Goal: Transaction & Acquisition: Purchase product/service

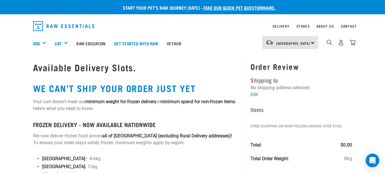
click at [50, 26] on img "dropdown navigation" at bounding box center [64, 26] width 62 height 10
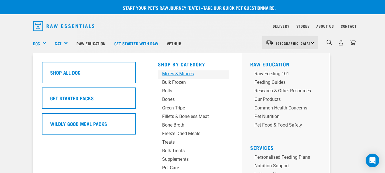
click at [168, 76] on div "Mixes & Minces" at bounding box center [188, 73] width 53 height 7
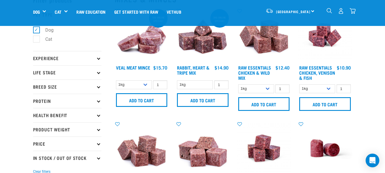
scroll to position [57, 0]
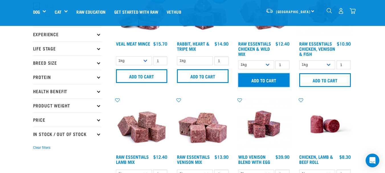
click at [264, 81] on input "Add to cart" at bounding box center [264, 80] width 52 height 14
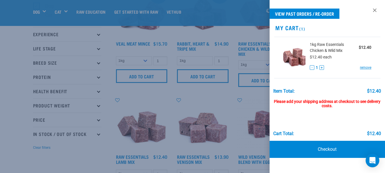
click at [199, 93] on div at bounding box center [192, 86] width 385 height 173
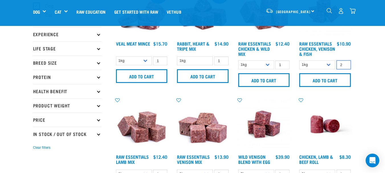
type input "2"
click at [345, 63] on input "2" at bounding box center [344, 64] width 14 height 9
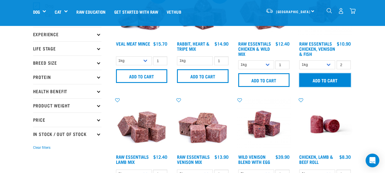
click at [338, 81] on input "Add to cart" at bounding box center [325, 80] width 52 height 14
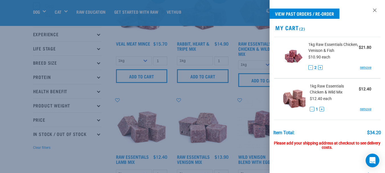
click at [223, 99] on div at bounding box center [192, 86] width 385 height 173
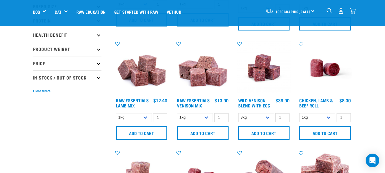
scroll to position [114, 0]
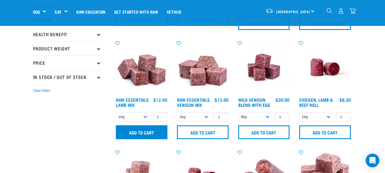
click at [136, 131] on input "Add to cart" at bounding box center [142, 132] width 52 height 14
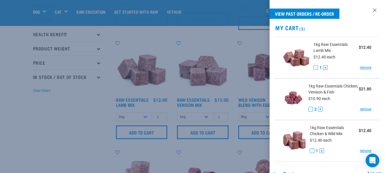
click at [152, 33] on div at bounding box center [192, 86] width 385 height 173
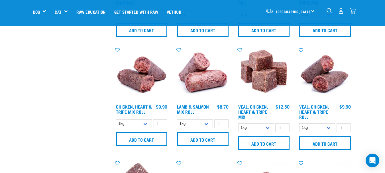
scroll to position [342, 0]
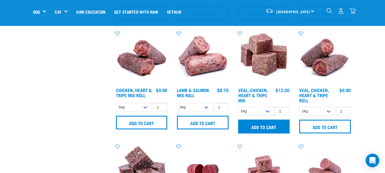
click at [266, 127] on input "Add to cart" at bounding box center [264, 127] width 52 height 14
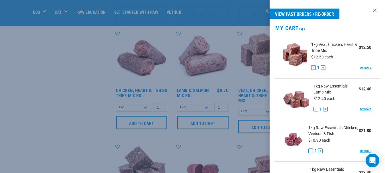
click at [82, 99] on div at bounding box center [192, 86] width 385 height 173
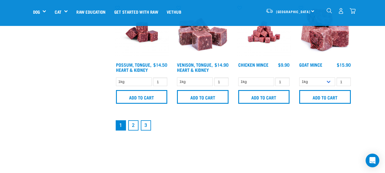
scroll to position [826, 0]
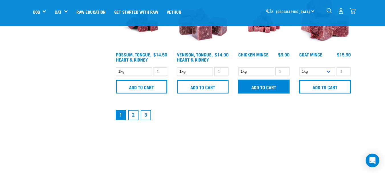
click at [269, 89] on input "Add to cart" at bounding box center [264, 87] width 52 height 14
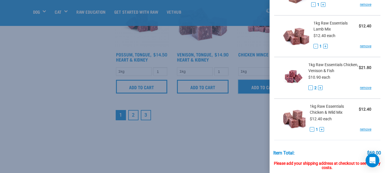
scroll to position [114, 0]
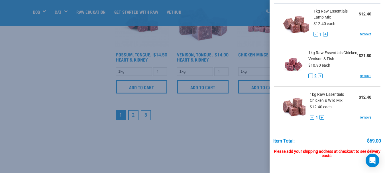
click at [39, 56] on div at bounding box center [192, 86] width 385 height 173
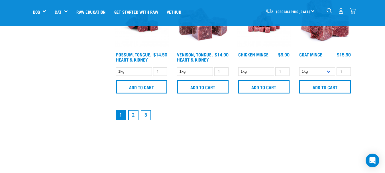
click at [133, 114] on link "2" at bounding box center [133, 115] width 10 height 10
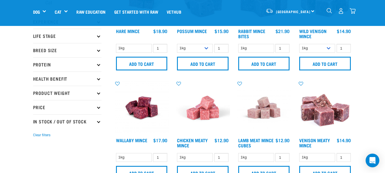
scroll to position [85, 0]
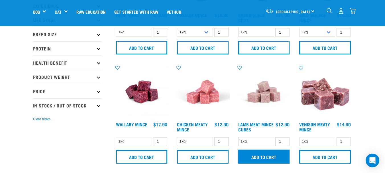
click at [260, 158] on input "Add to cart" at bounding box center [264, 157] width 52 height 14
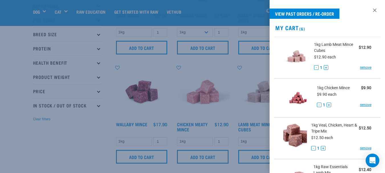
click at [81, 138] on div at bounding box center [192, 86] width 385 height 173
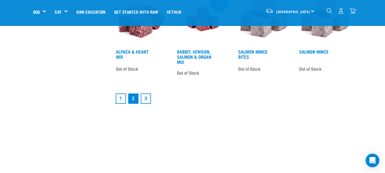
scroll to position [826, 0]
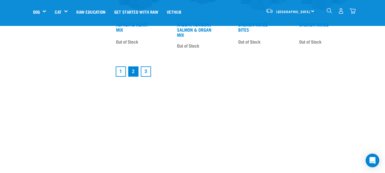
click at [121, 72] on link "1" at bounding box center [121, 71] width 10 height 10
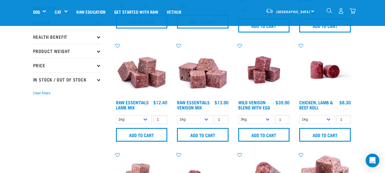
scroll to position [114, 0]
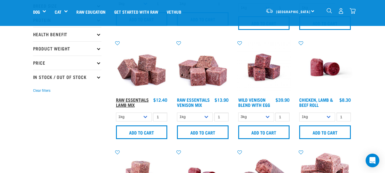
click at [130, 99] on link "Raw Essentials Lamb Mix" at bounding box center [132, 102] width 33 height 8
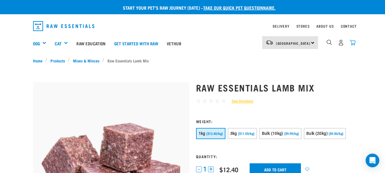
click at [352, 44] on img "dropdown navigation" at bounding box center [353, 43] width 6 height 6
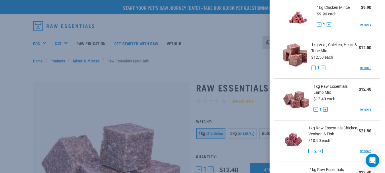
scroll to position [85, 0]
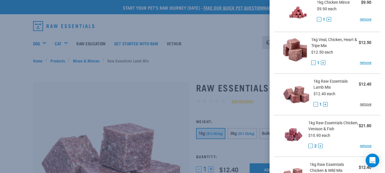
click at [362, 104] on link "remove" at bounding box center [365, 104] width 11 height 5
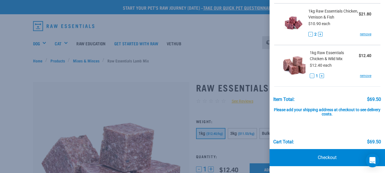
scroll to position [57, 0]
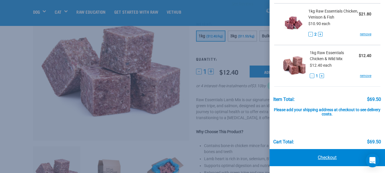
click at [329, 159] on link "Checkout" at bounding box center [327, 157] width 115 height 17
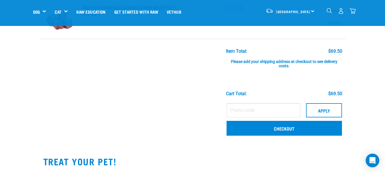
scroll to position [256, 0]
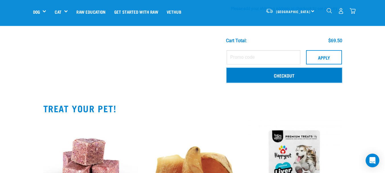
click at [277, 79] on link "Checkout" at bounding box center [284, 75] width 115 height 15
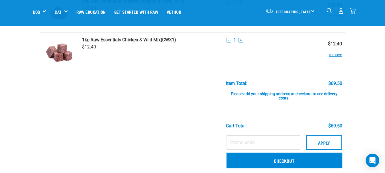
scroll to position [228, 0]
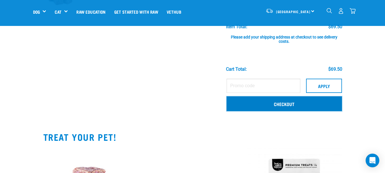
click at [283, 105] on link "Checkout" at bounding box center [284, 103] width 115 height 15
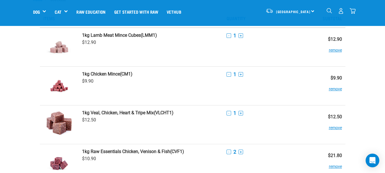
scroll to position [12, 0]
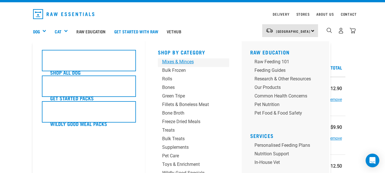
click at [181, 62] on div "Mixes & Minces" at bounding box center [188, 61] width 53 height 7
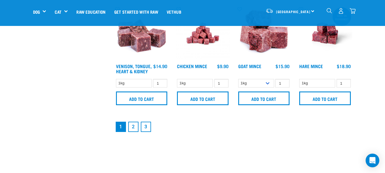
scroll to position [826, 0]
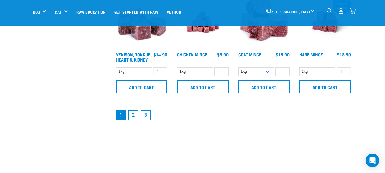
click at [134, 113] on link "2" at bounding box center [133, 115] width 10 height 10
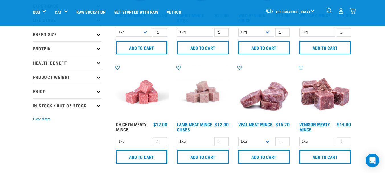
click at [126, 124] on link "Chicken Meaty Mince" at bounding box center [131, 127] width 31 height 8
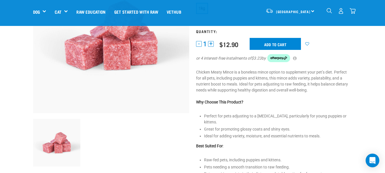
scroll to position [85, 0]
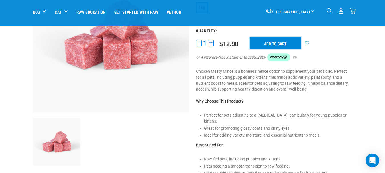
click at [264, 44] on input "Add to cart" at bounding box center [275, 43] width 51 height 12
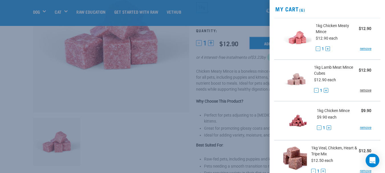
scroll to position [28, 0]
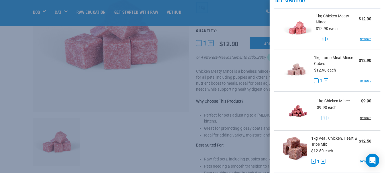
click at [360, 117] on link "remove" at bounding box center [365, 117] width 11 height 5
click at [362, 117] on link "remove" at bounding box center [365, 117] width 11 height 5
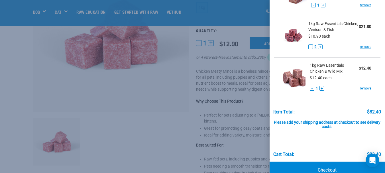
scroll to position [197, 0]
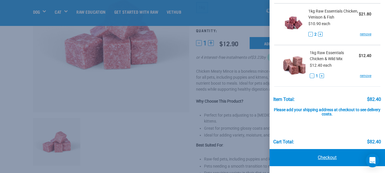
click at [328, 160] on link "Checkout" at bounding box center [327, 157] width 115 height 17
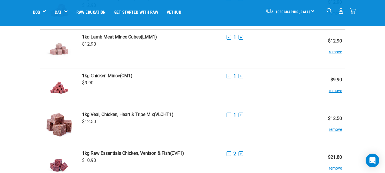
scroll to position [57, 0]
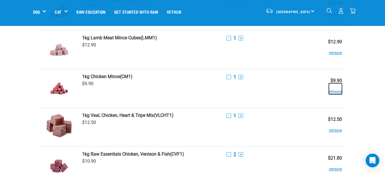
click at [337, 91] on button "remove" at bounding box center [335, 88] width 13 height 11
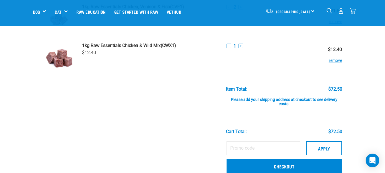
scroll to position [228, 0]
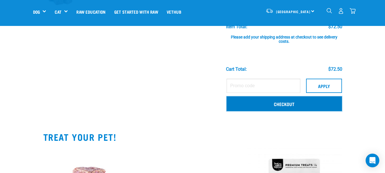
click at [284, 104] on link "Checkout" at bounding box center [284, 103] width 115 height 15
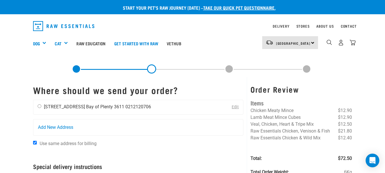
click at [38, 106] on input "radio" at bounding box center [40, 106] width 4 height 4
radio input "true"
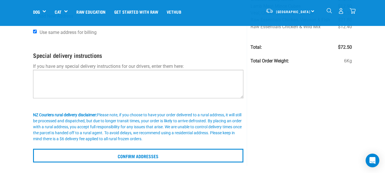
scroll to position [85, 0]
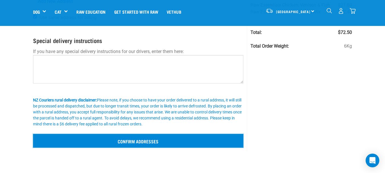
click at [145, 142] on input "Confirm addresses" at bounding box center [138, 141] width 211 height 14
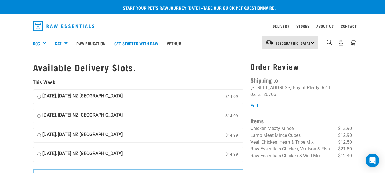
click at [40, 96] on input "02 September, Tuesday NZ Couriers North Island $14.99" at bounding box center [39, 97] width 4 height 9
radio input "true"
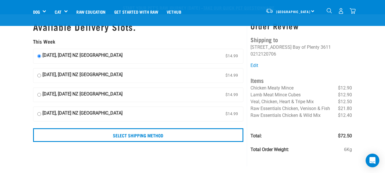
scroll to position [28, 0]
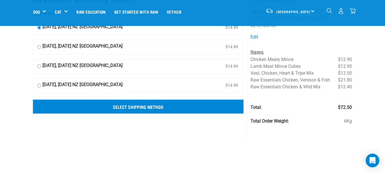
click at [133, 106] on input "Select Shipping Method" at bounding box center [138, 107] width 211 height 14
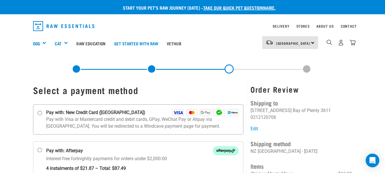
click at [39, 114] on input "Pay with: New Credit Card (Windcave)" at bounding box center [39, 113] width 5 height 5
radio input "true"
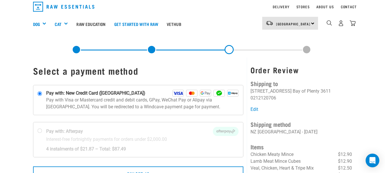
scroll to position [28, 0]
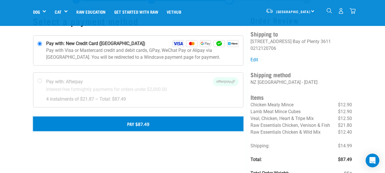
click at [144, 124] on button "Pay $87.49" at bounding box center [138, 124] width 211 height 14
